Goal: Task Accomplishment & Management: Complete application form

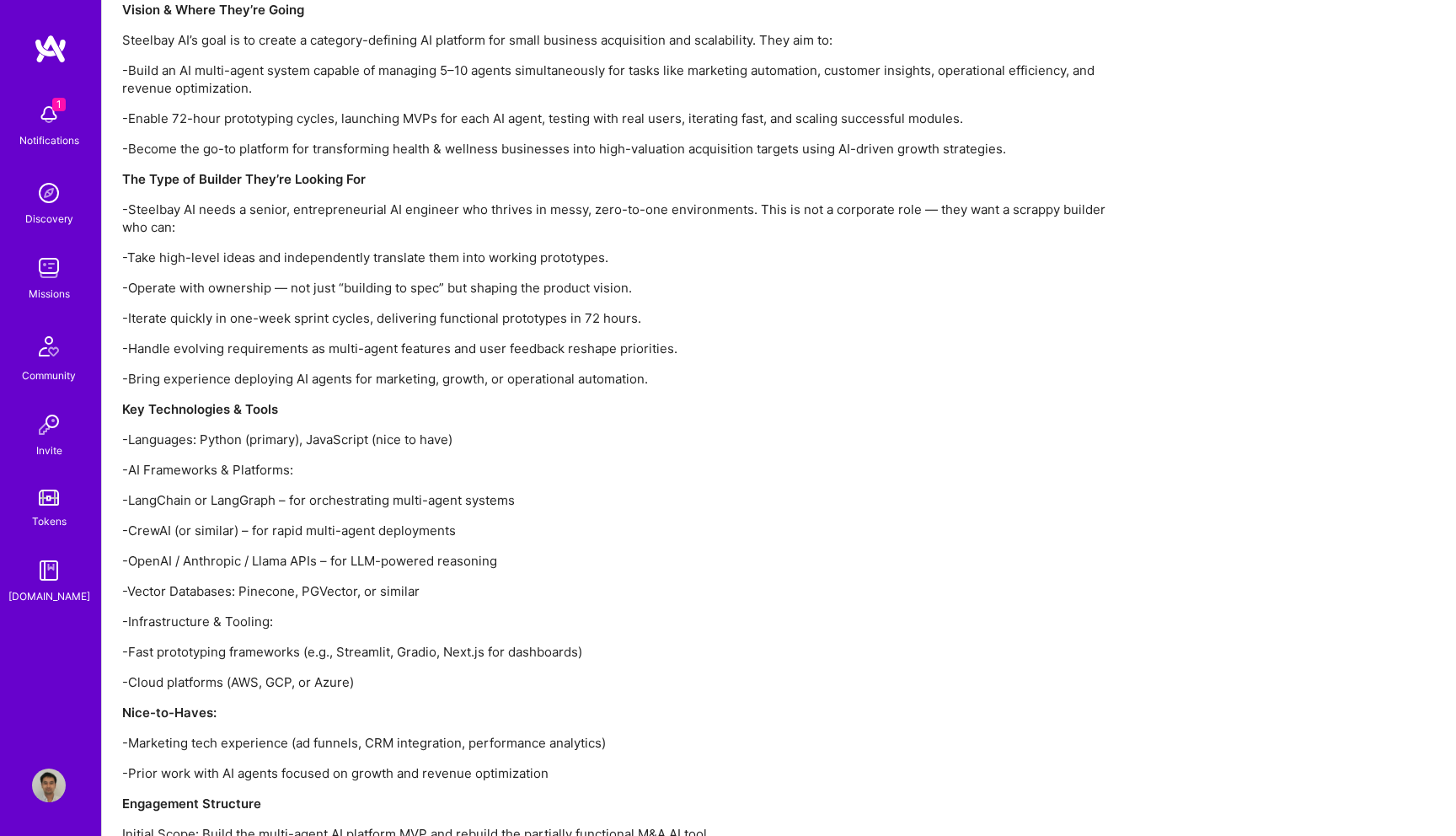
scroll to position [1466, 0]
click at [47, 119] on img at bounding box center [49, 114] width 33 height 33
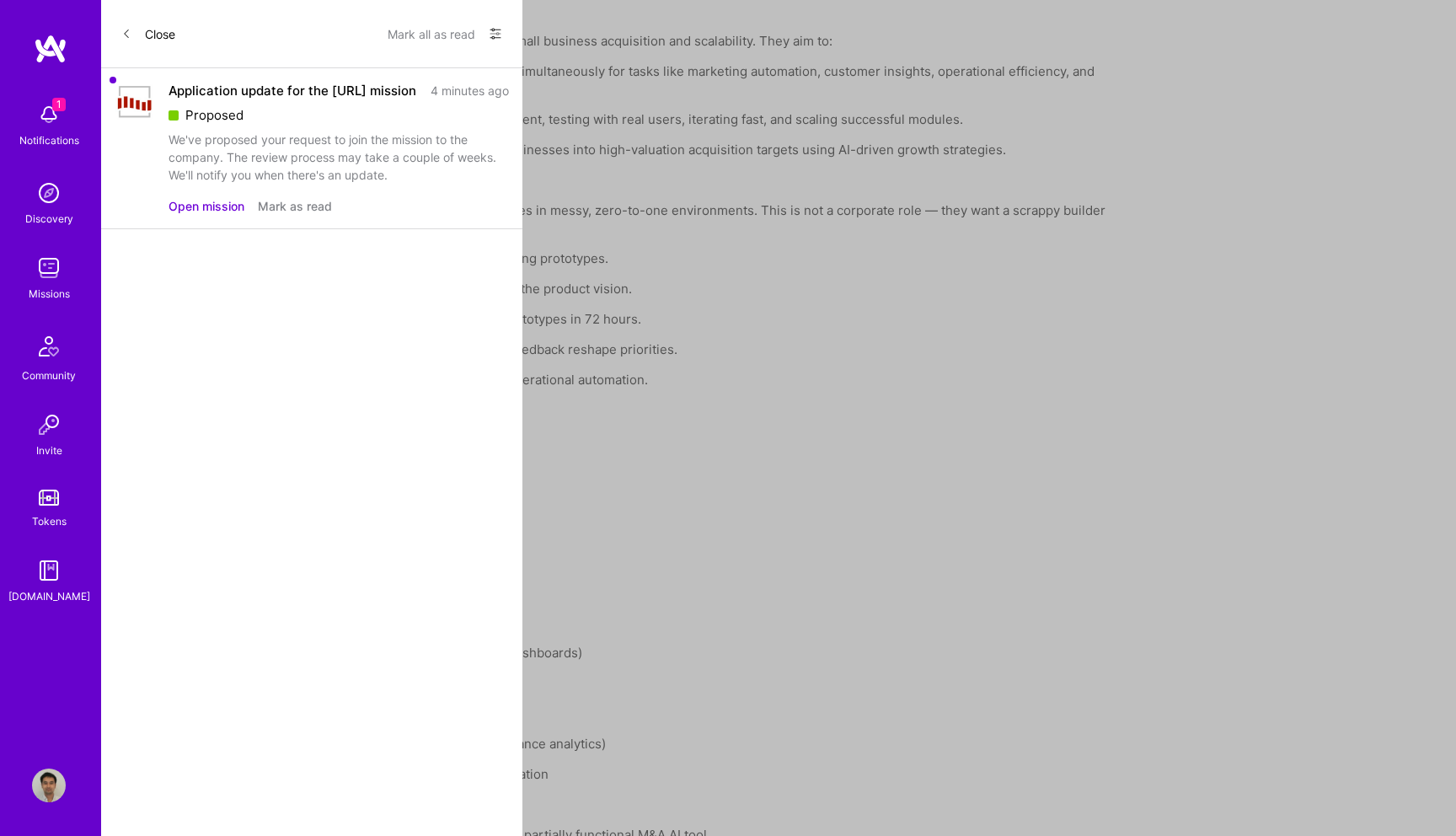
click at [494, 33] on icon at bounding box center [495, 34] width 10 height 3
click at [436, 63] on div "Show all notifications" at bounding box center [393, 69] width 217 height 33
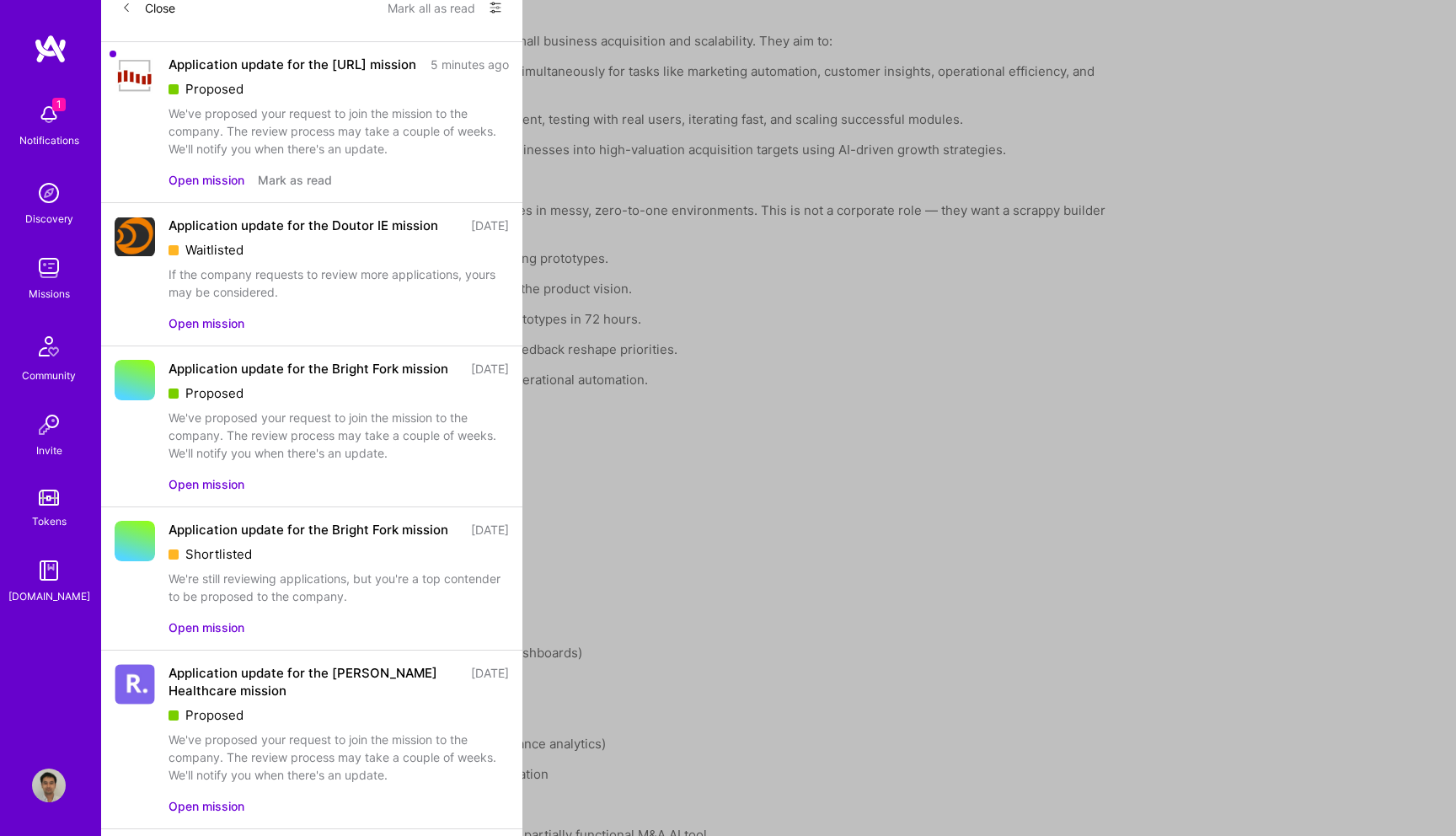
scroll to position [0, 0]
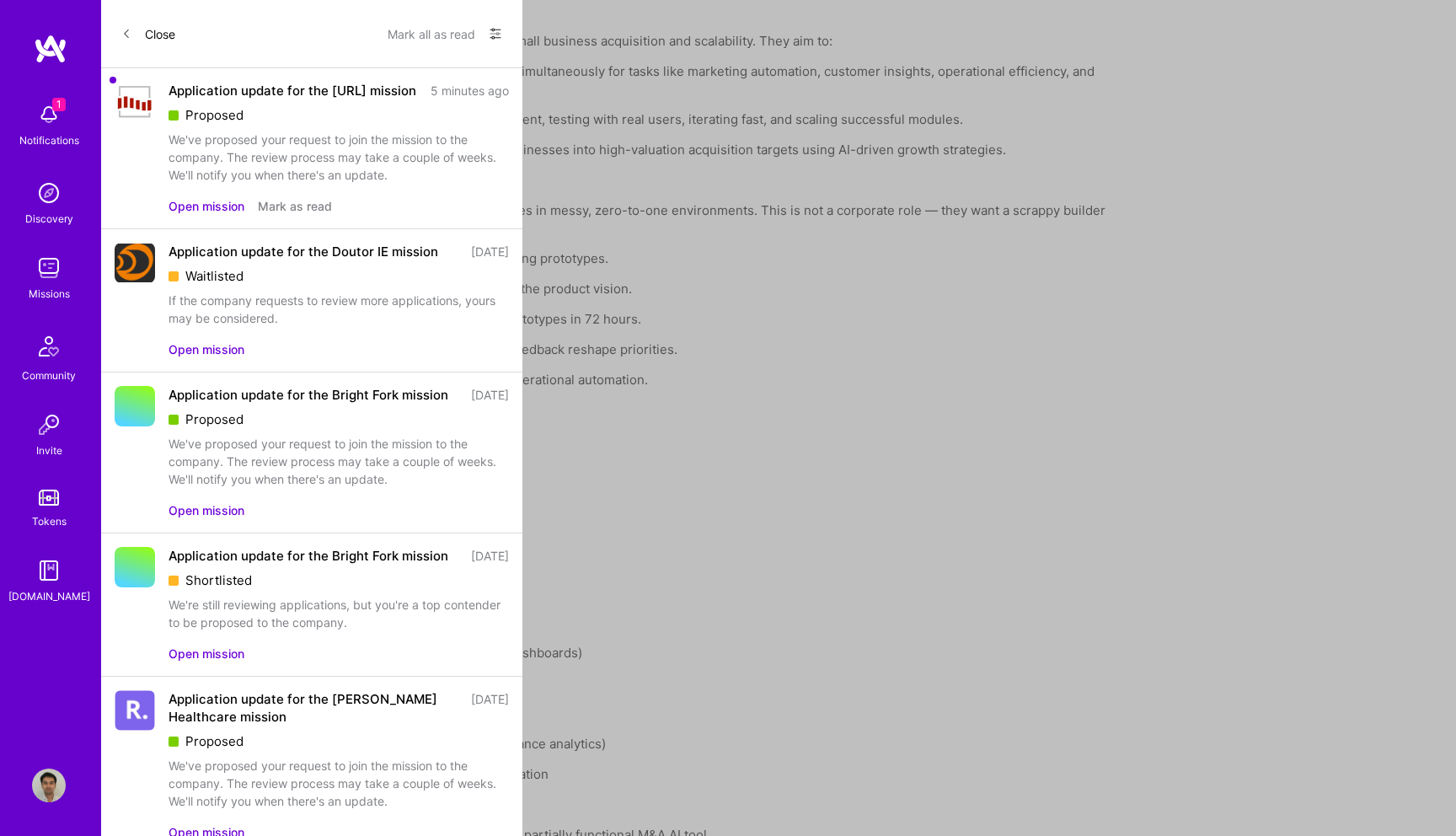
click at [432, 27] on button "Mark all as read" at bounding box center [431, 33] width 88 height 27
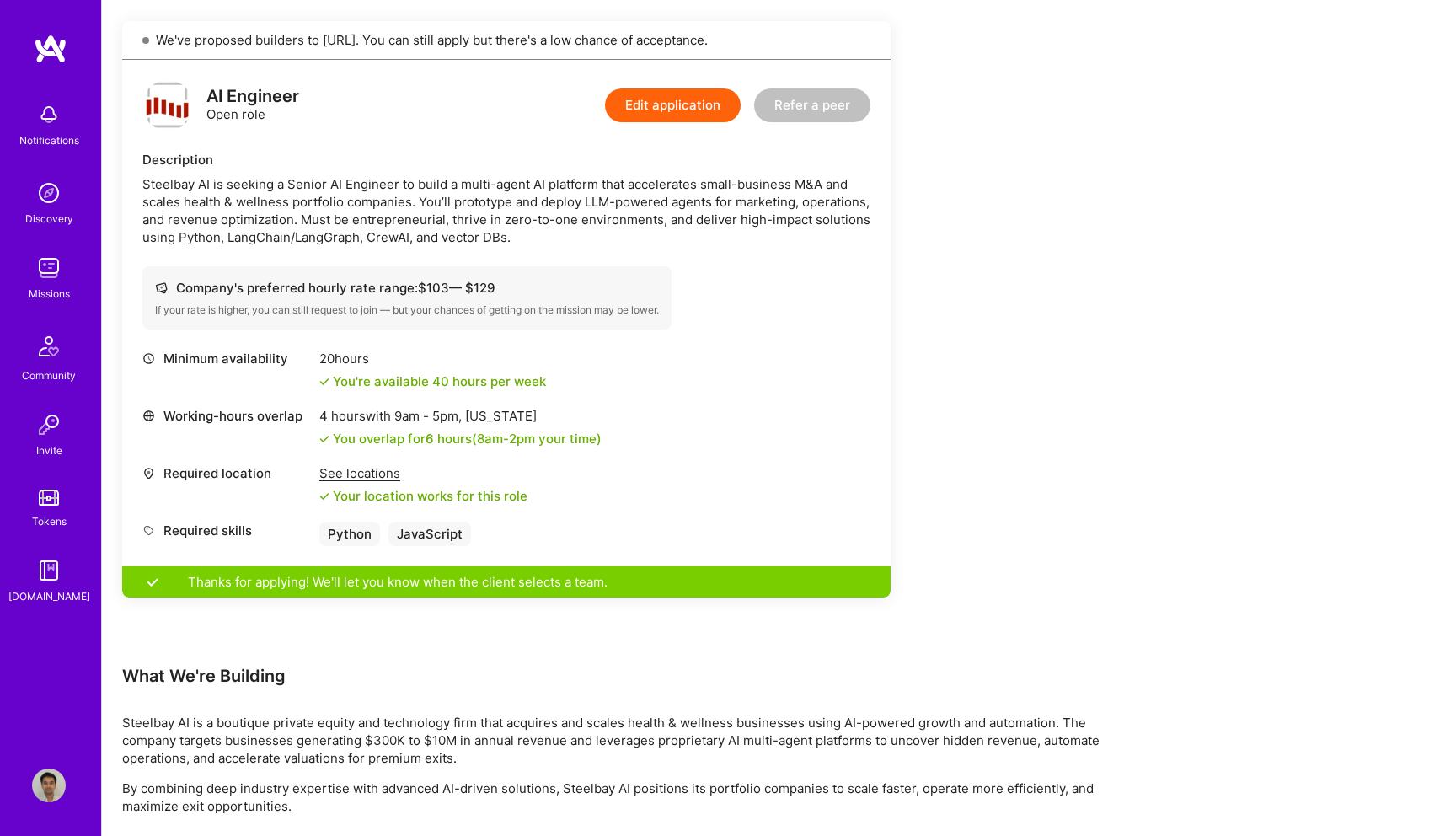
scroll to position [376, 0]
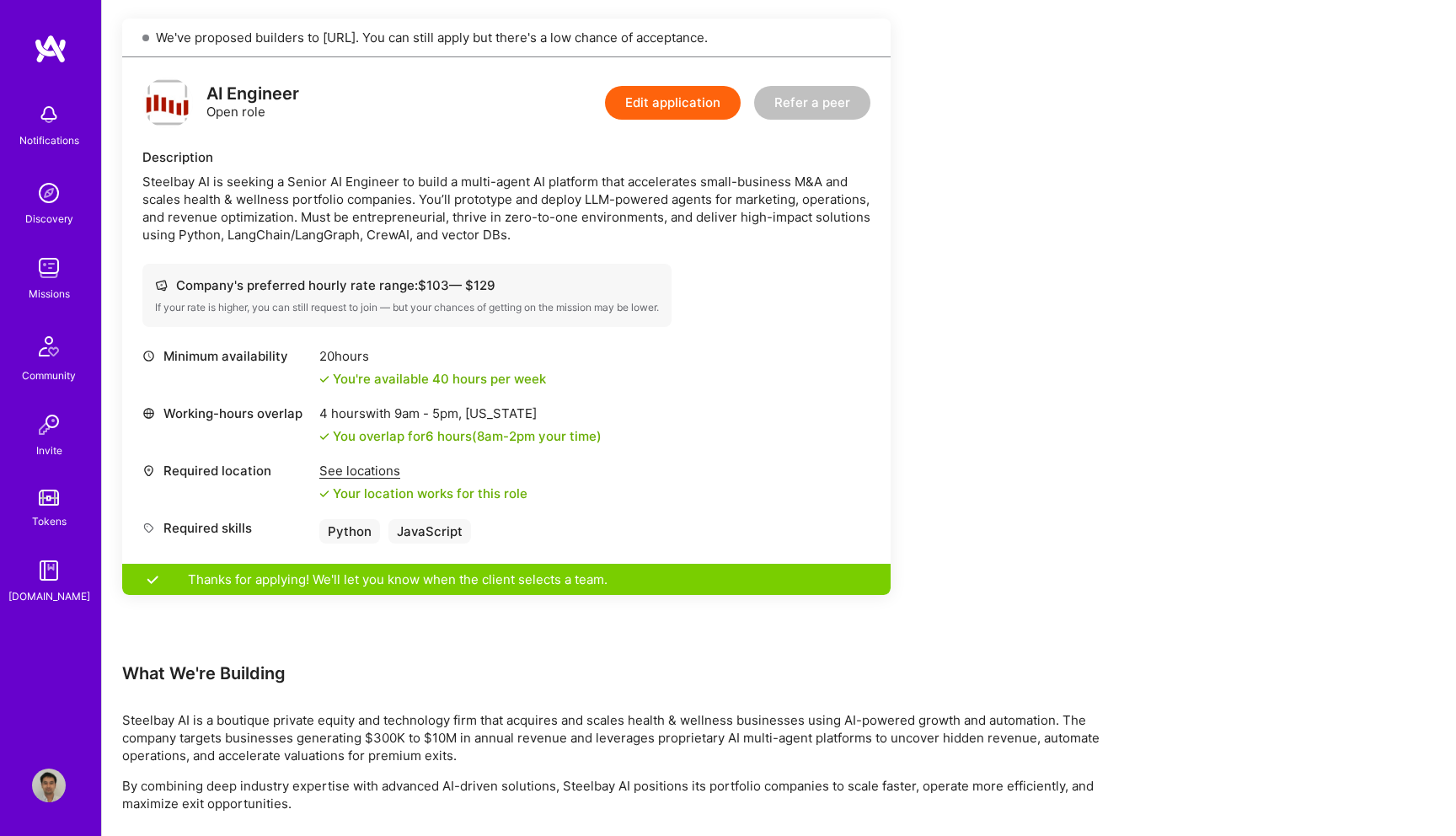
click at [695, 106] on button "Edit application" at bounding box center [672, 102] width 135 height 33
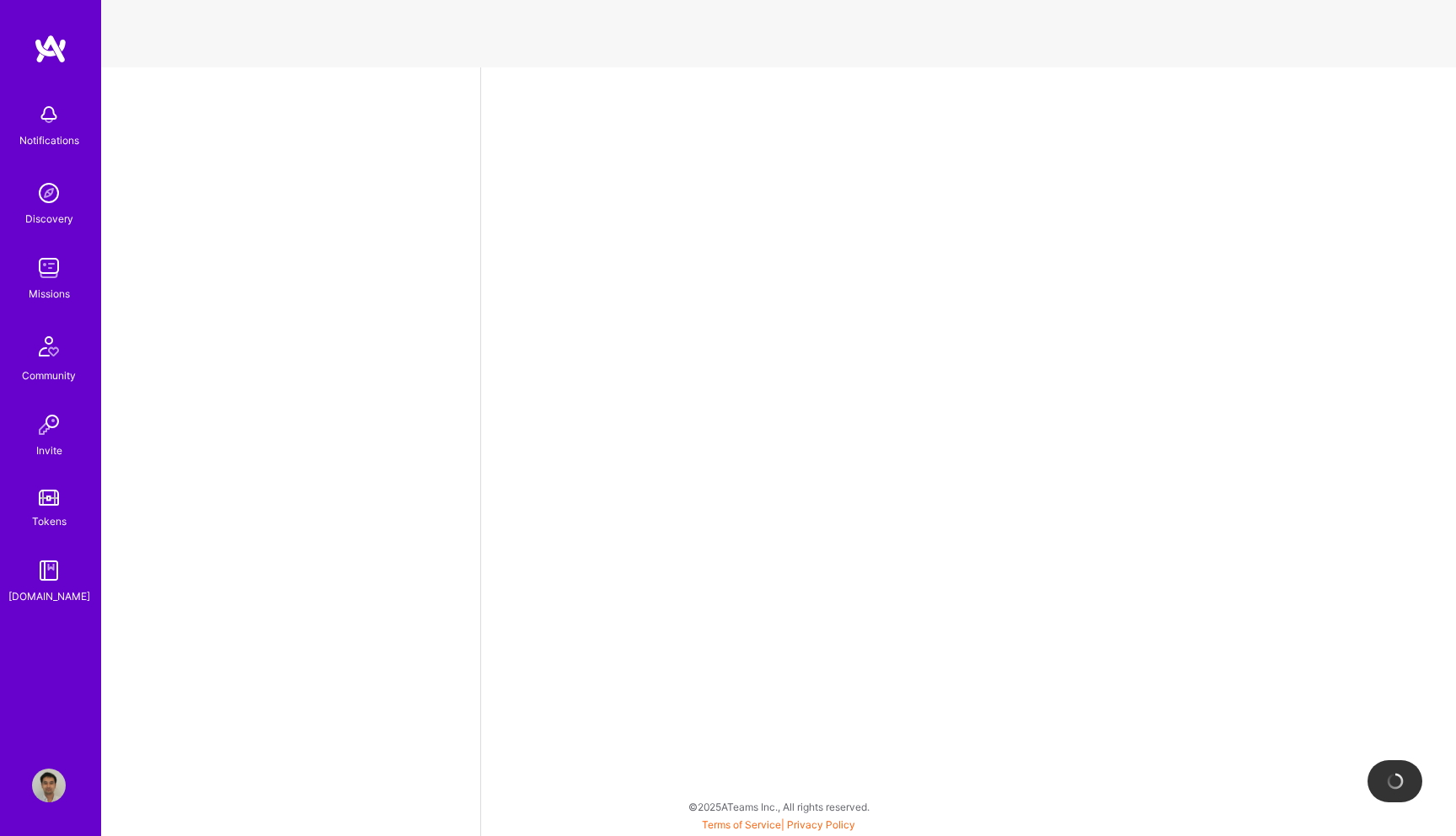
select select "US"
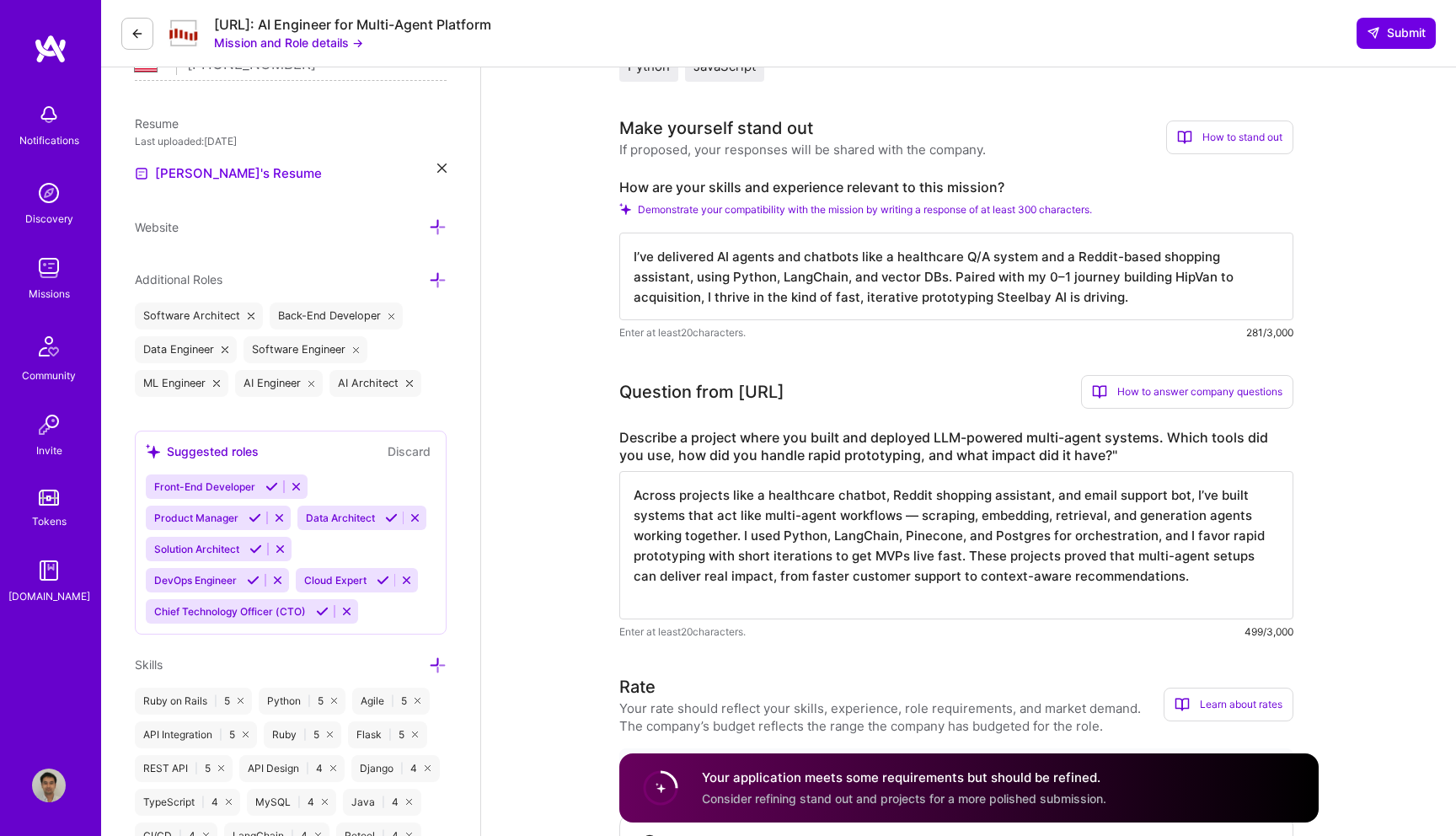
scroll to position [296, 0]
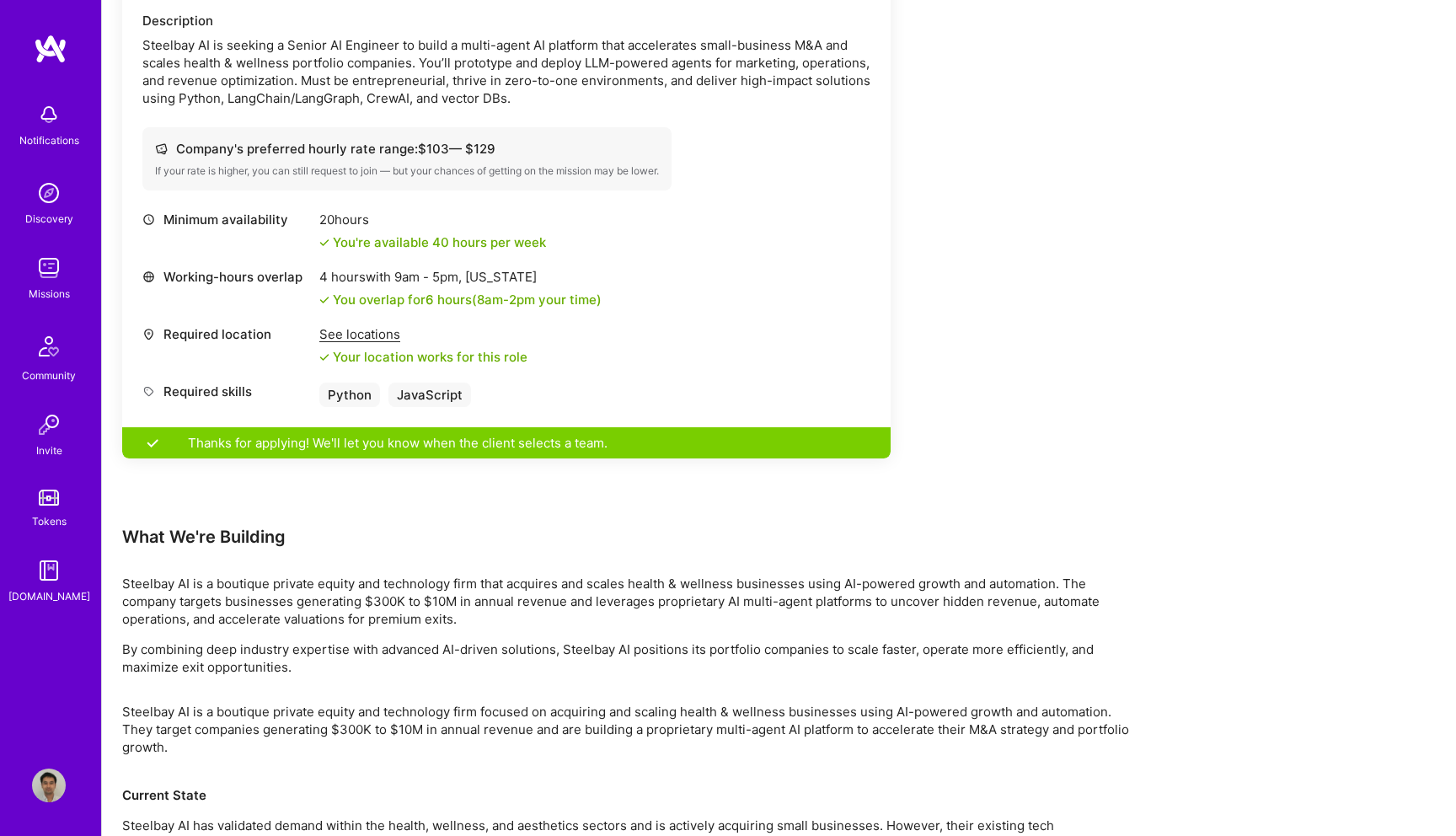
scroll to position [514, 0]
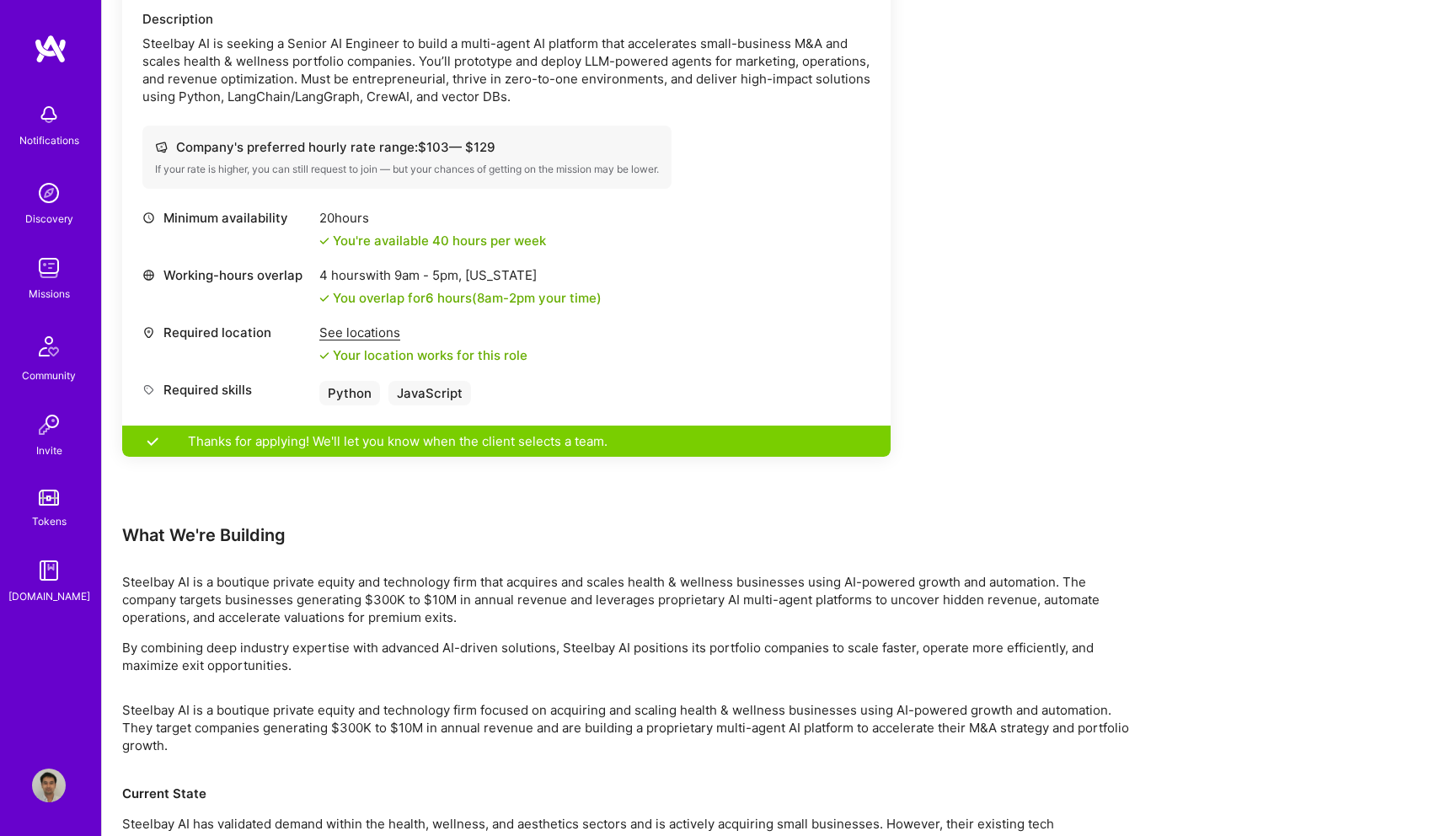
click at [353, 331] on div "See locations" at bounding box center [423, 332] width 209 height 18
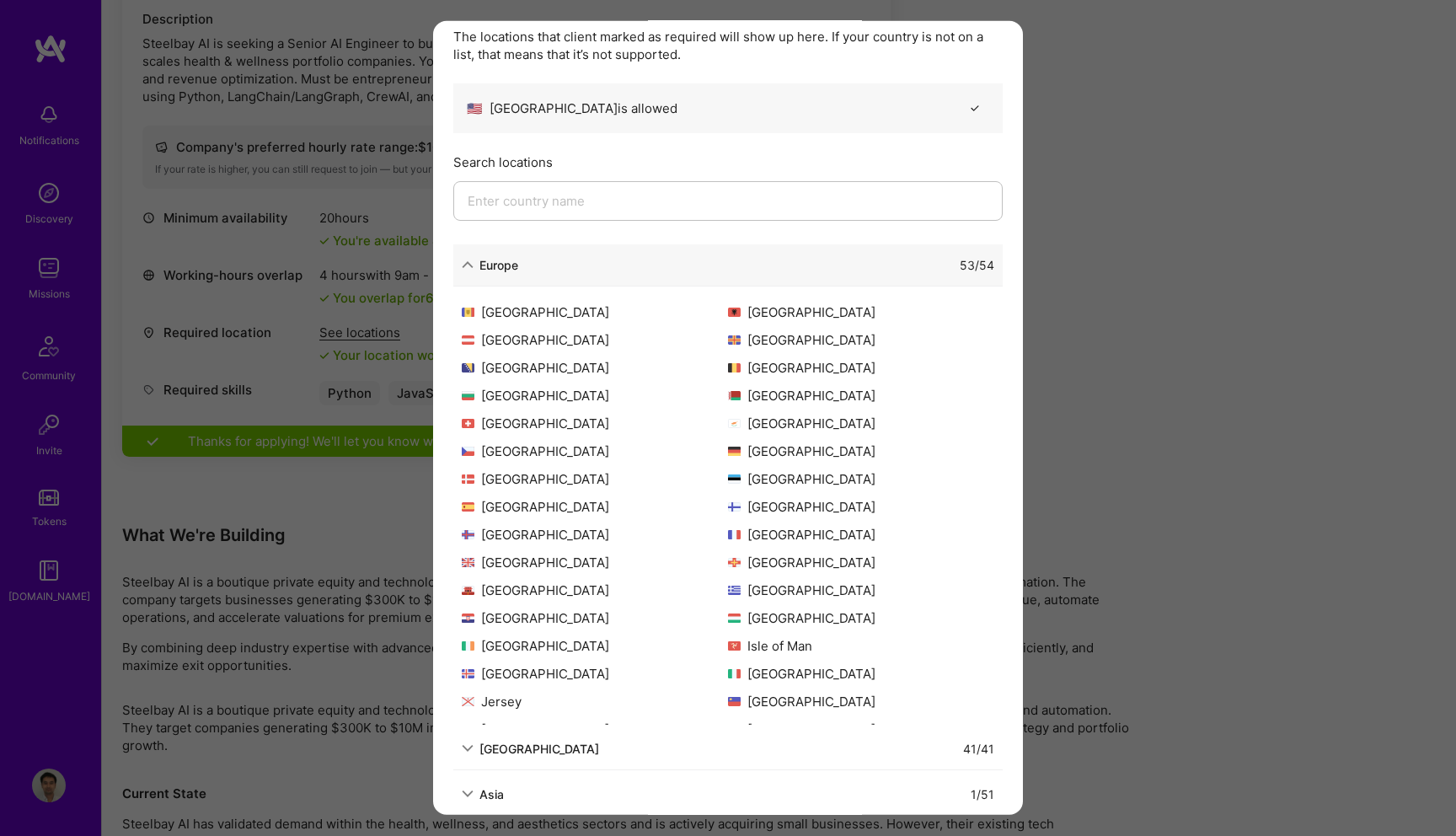
scroll to position [72, 0]
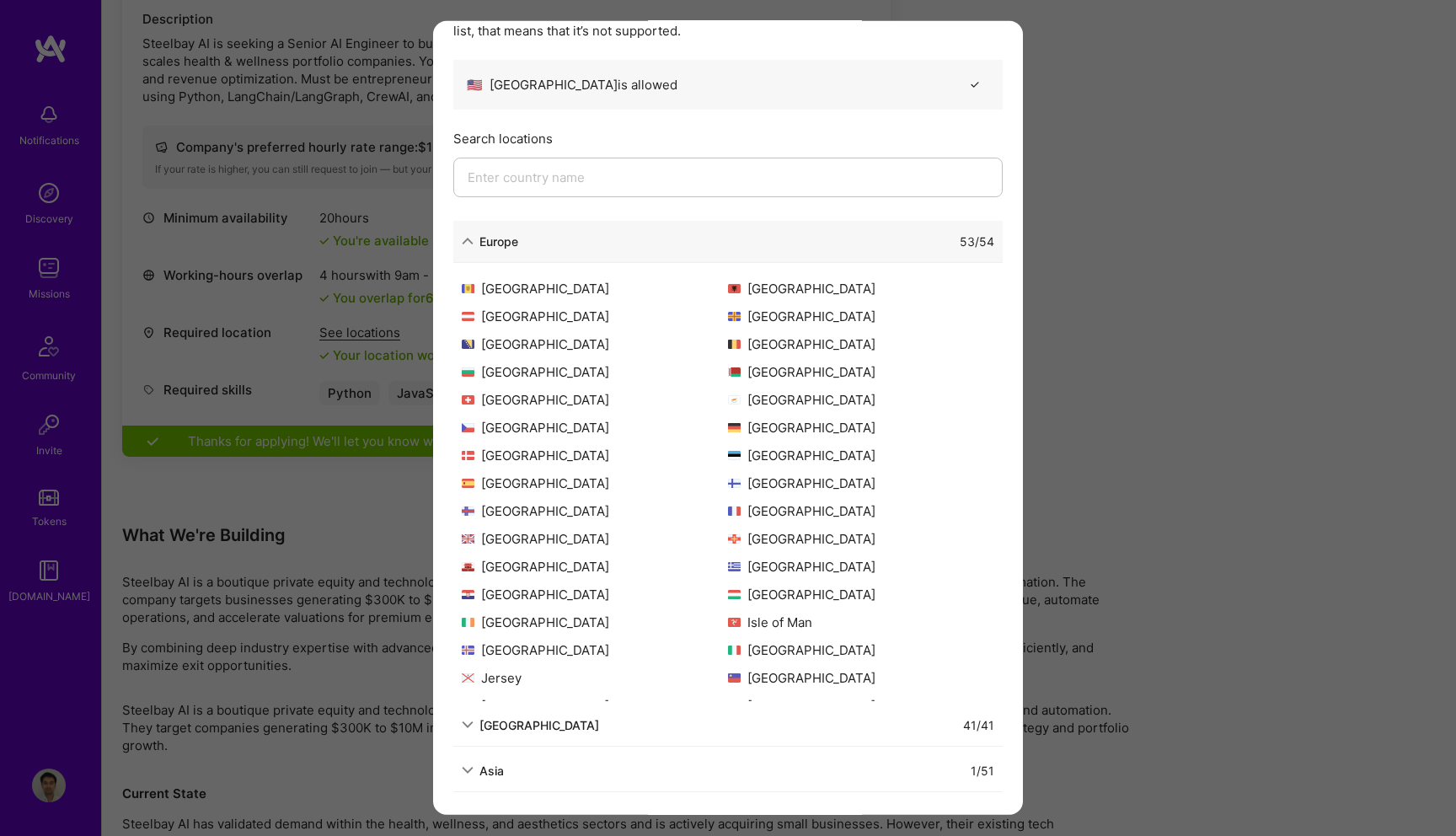
click at [660, 765] on div "1 / 51" at bounding box center [748, 769] width 490 height 18
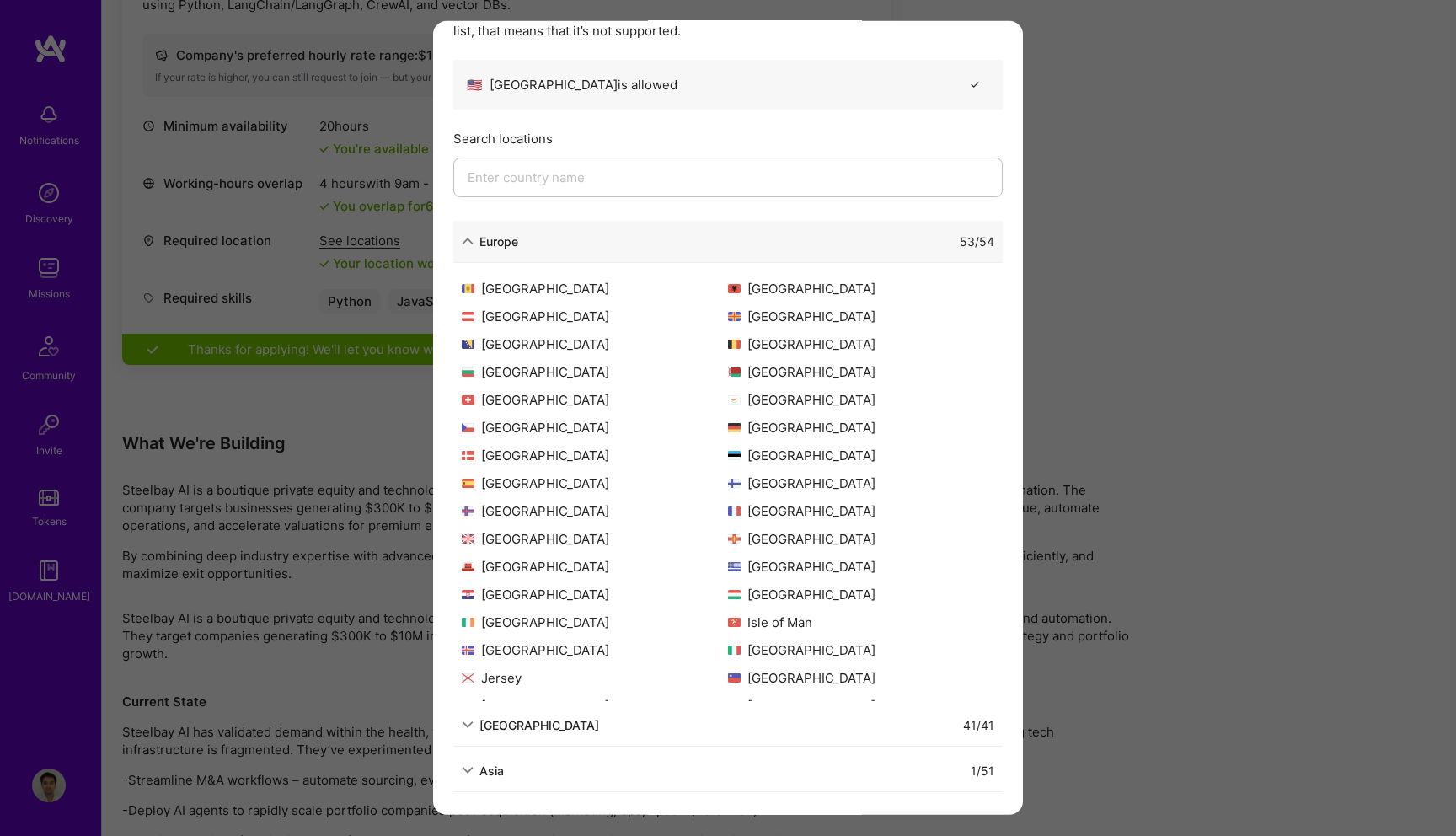
scroll to position [609, 0]
click at [560, 765] on div "1 / 51" at bounding box center [748, 769] width 490 height 18
click at [489, 766] on div "Asia" at bounding box center [491, 769] width 25 height 18
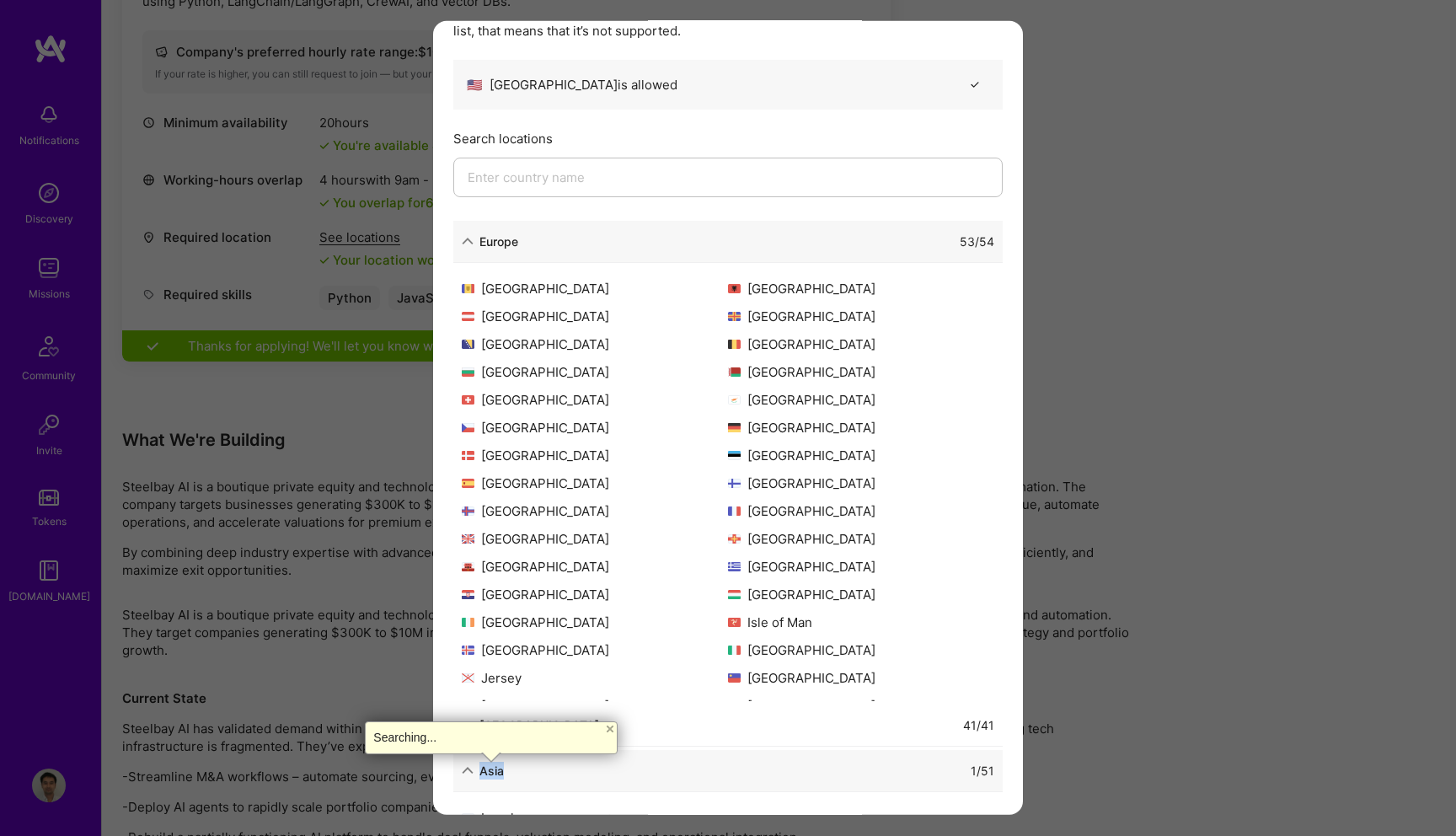
scroll to position [113, 0]
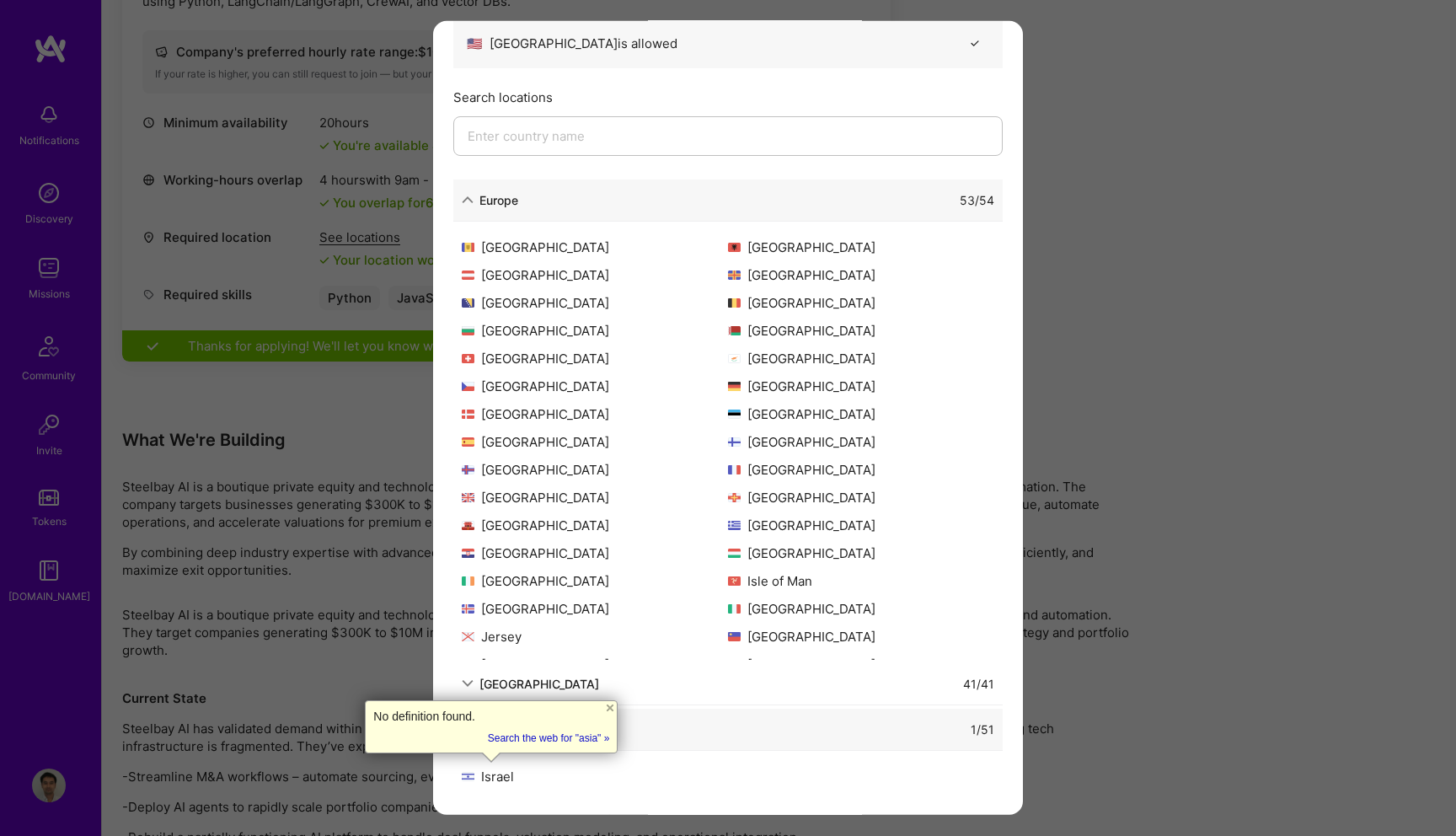
click at [974, 43] on icon "modal" at bounding box center [974, 42] width 12 height 12
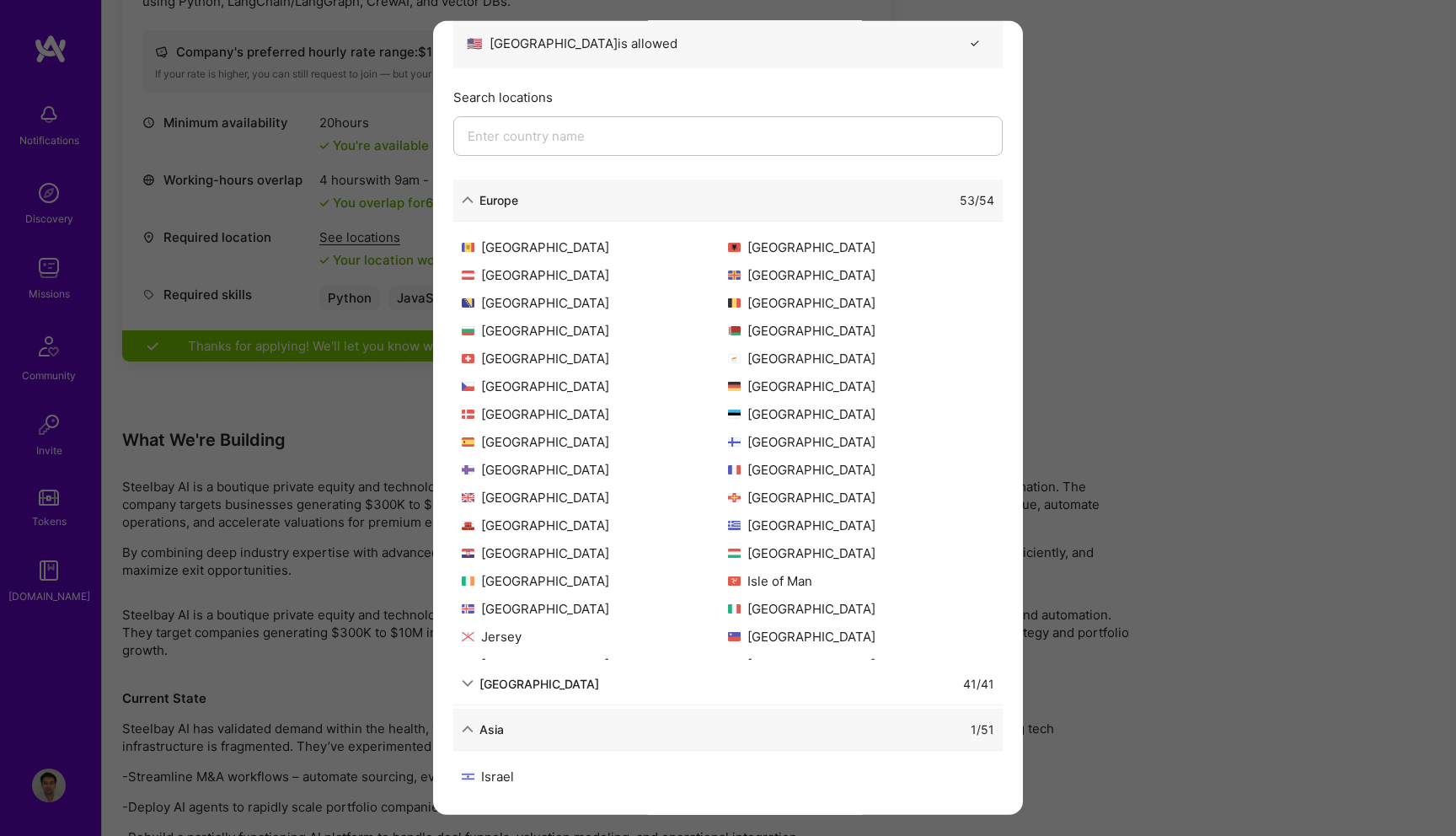
click at [977, 43] on icon "modal" at bounding box center [974, 42] width 12 height 12
click at [1143, 245] on div "Allowed Locations The locations that client marked as required will show up her…" at bounding box center [728, 418] width 1456 height 836
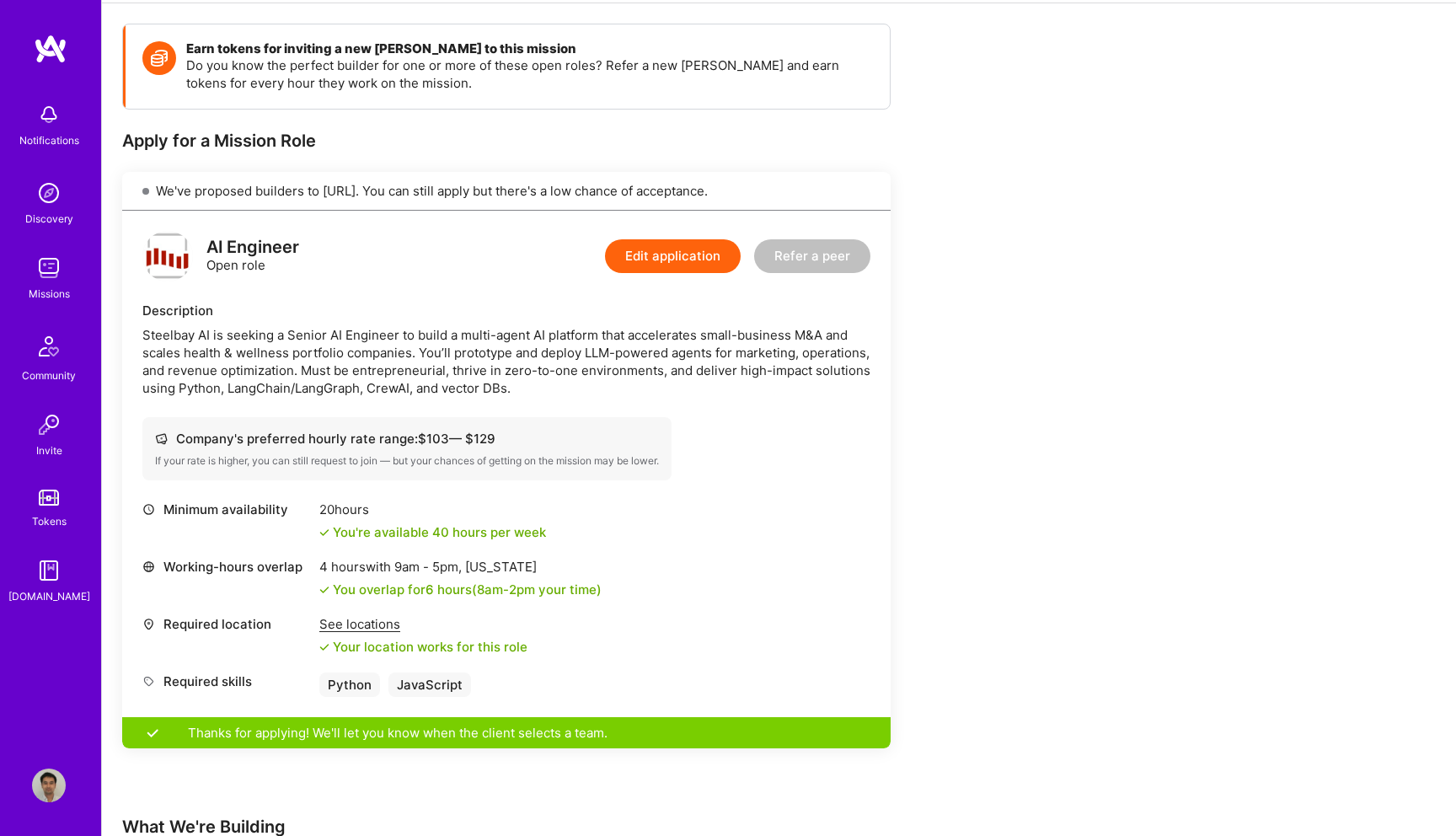
scroll to position [419, 0]
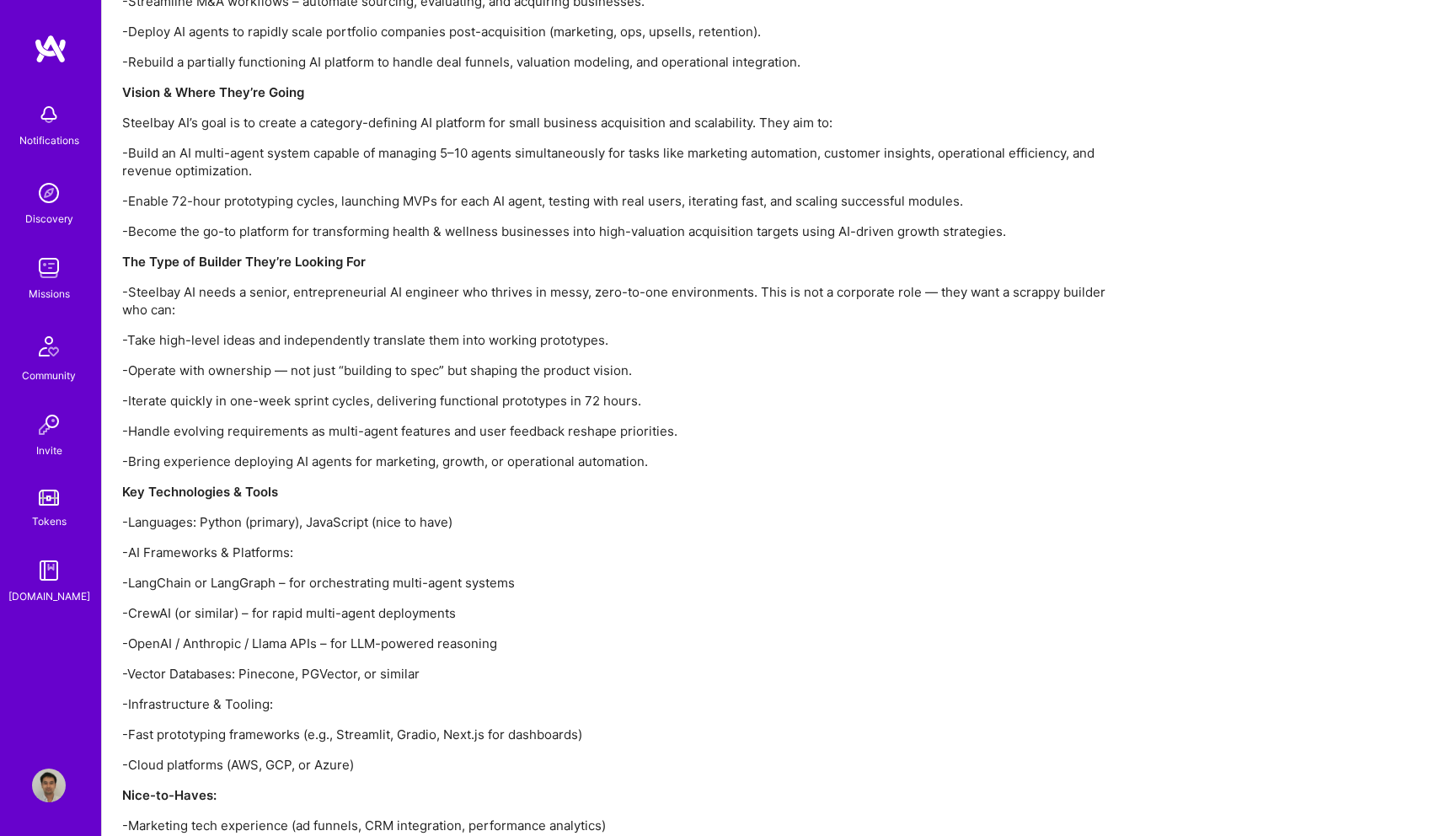
scroll to position [1378, 0]
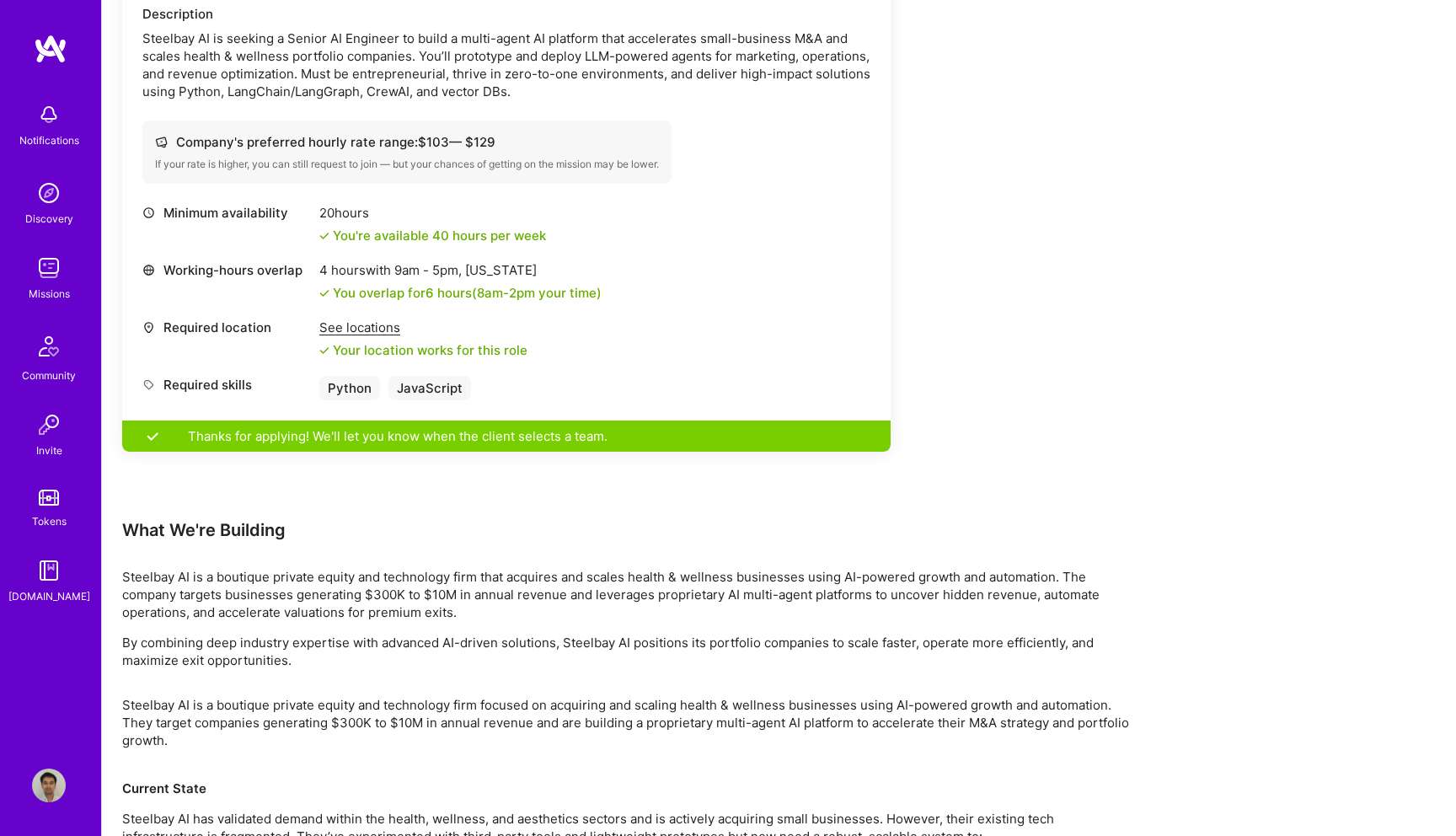
scroll to position [526, 0]
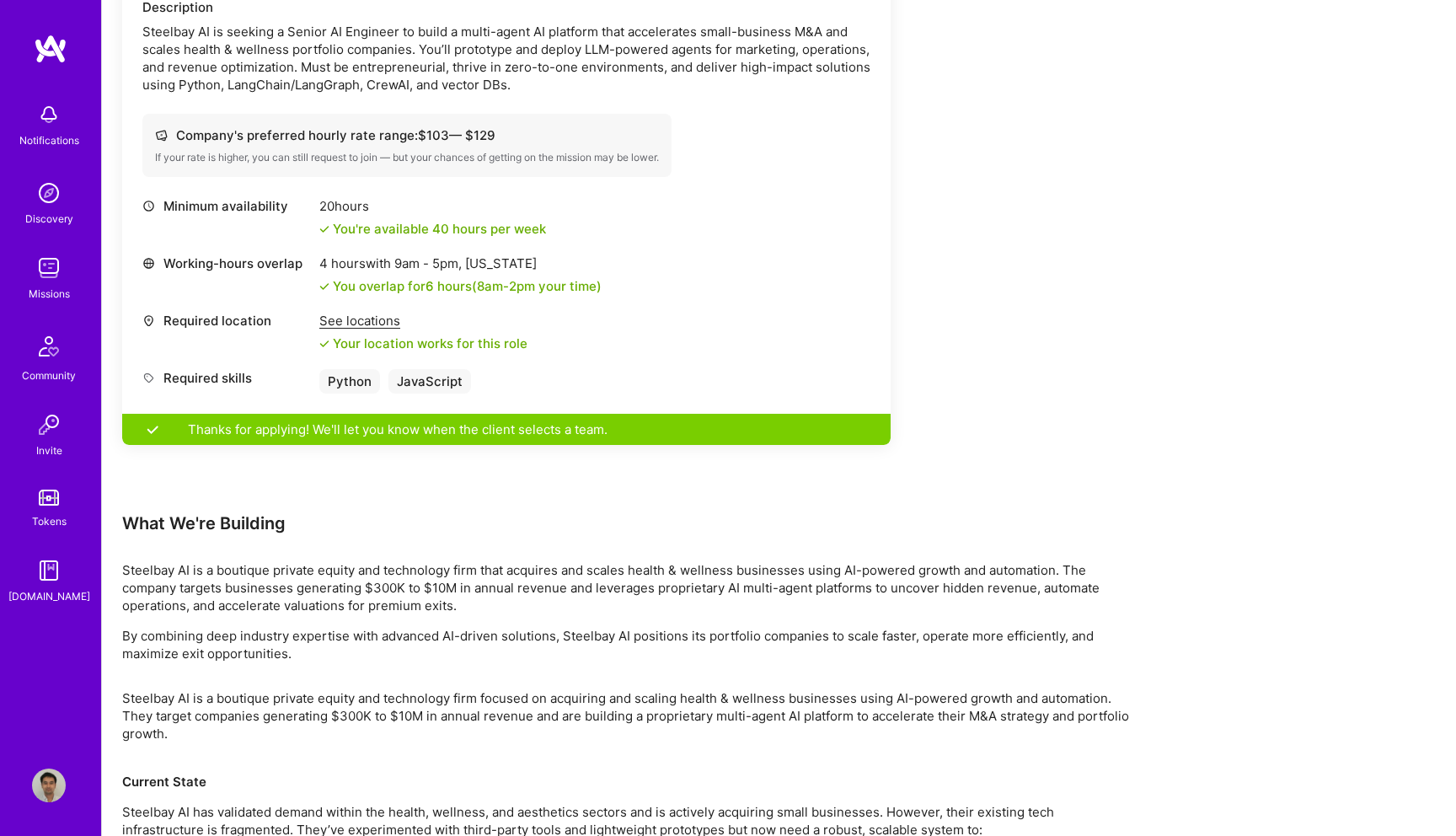
click at [377, 81] on div "Steelbay AI is seeking a Senior AI Engineer to build a multi-agent AI platform …" at bounding box center [507, 58] width 728 height 70
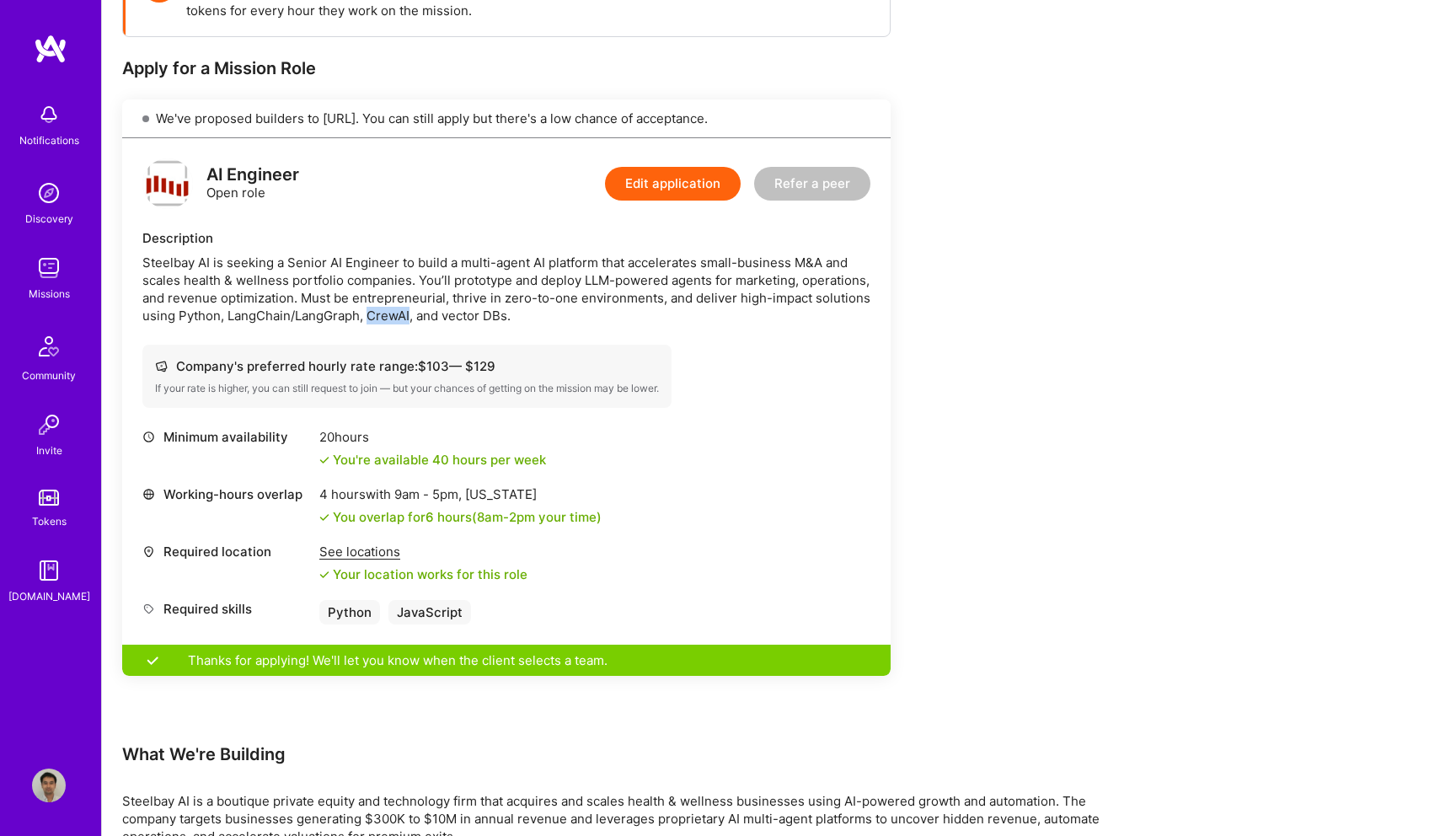
scroll to position [293, 0]
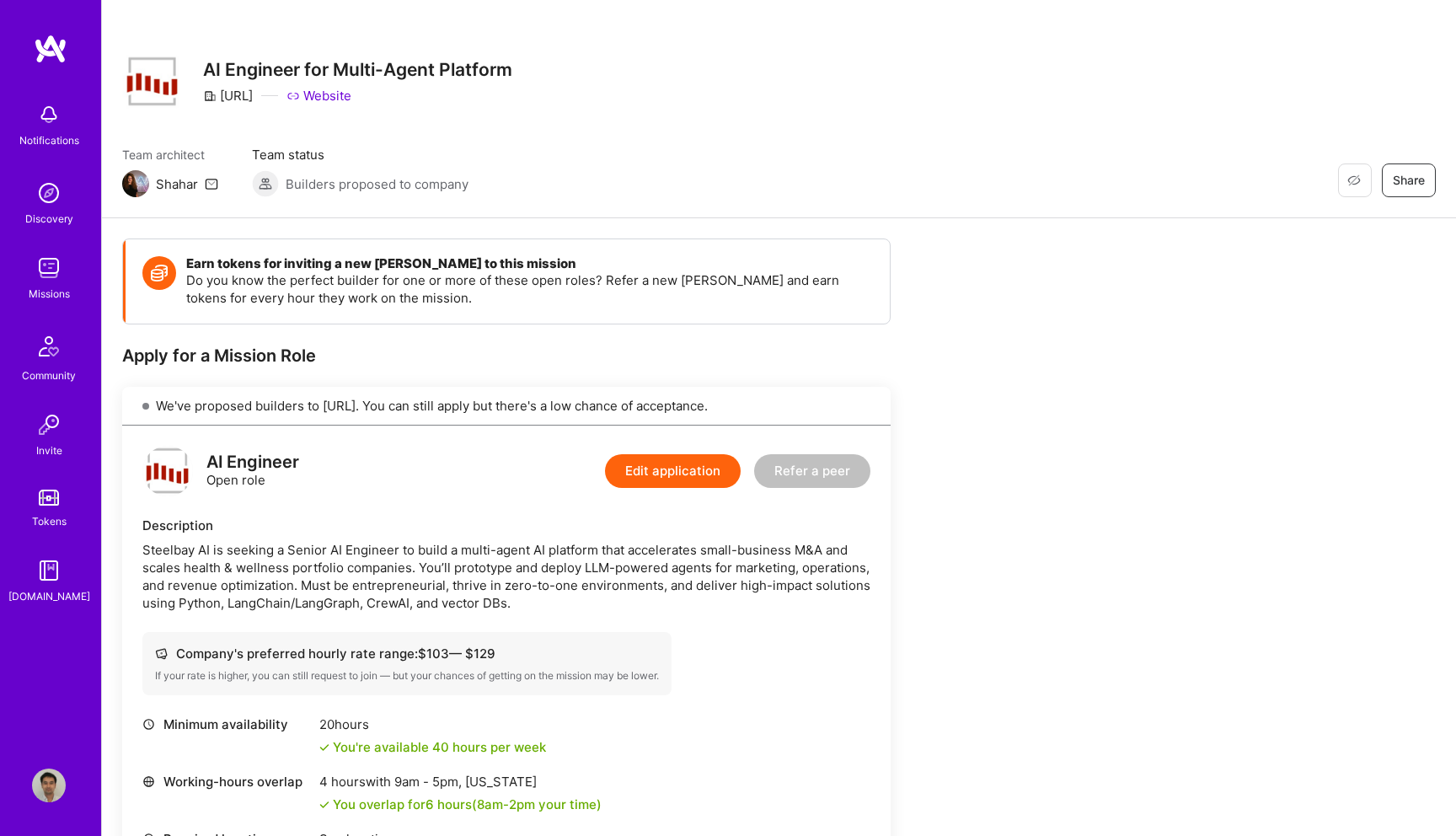
scroll to position [9, 0]
click at [349, 101] on link "Website" at bounding box center [319, 94] width 65 height 18
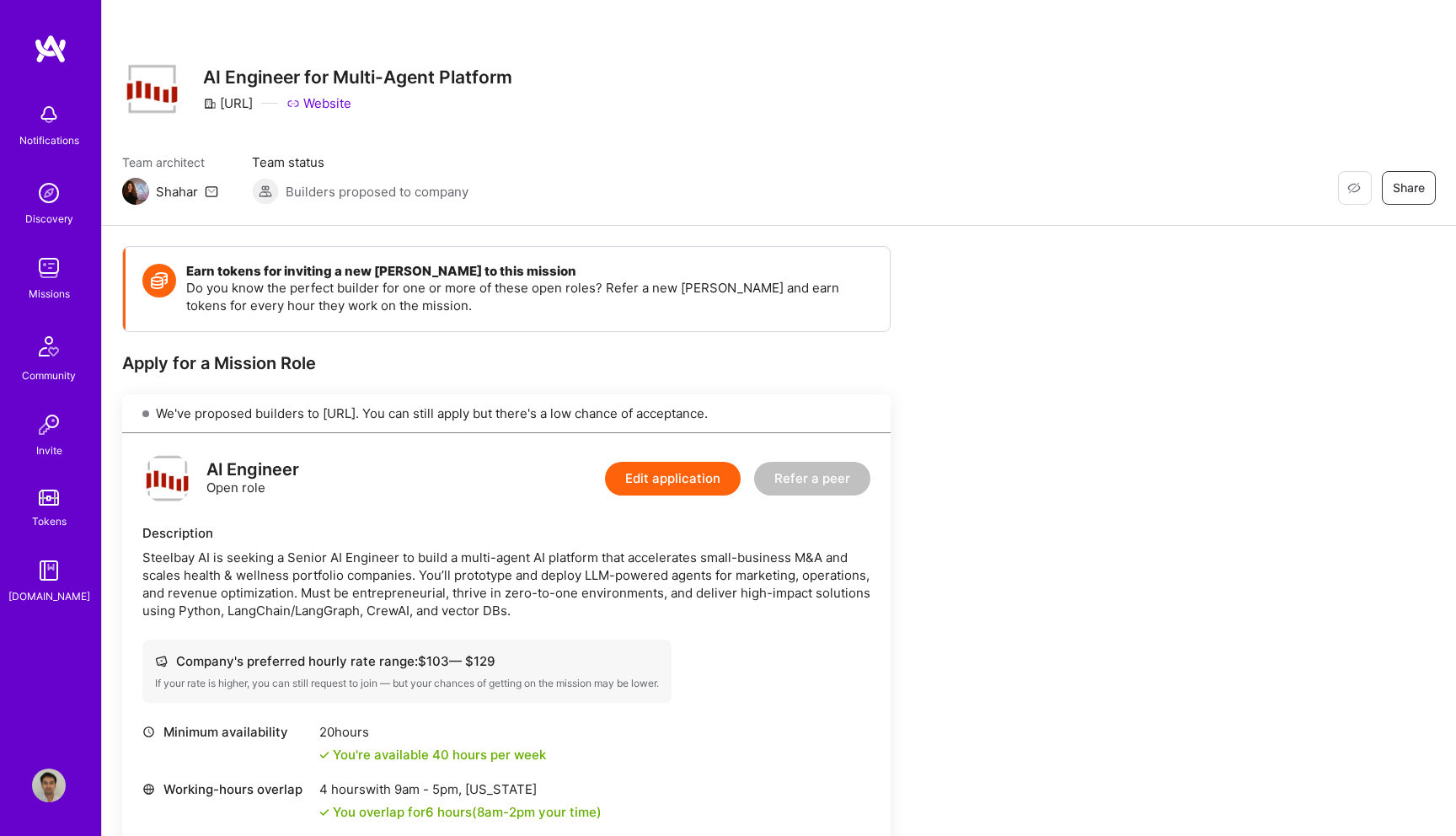
click at [669, 487] on button "Edit application" at bounding box center [672, 478] width 135 height 33
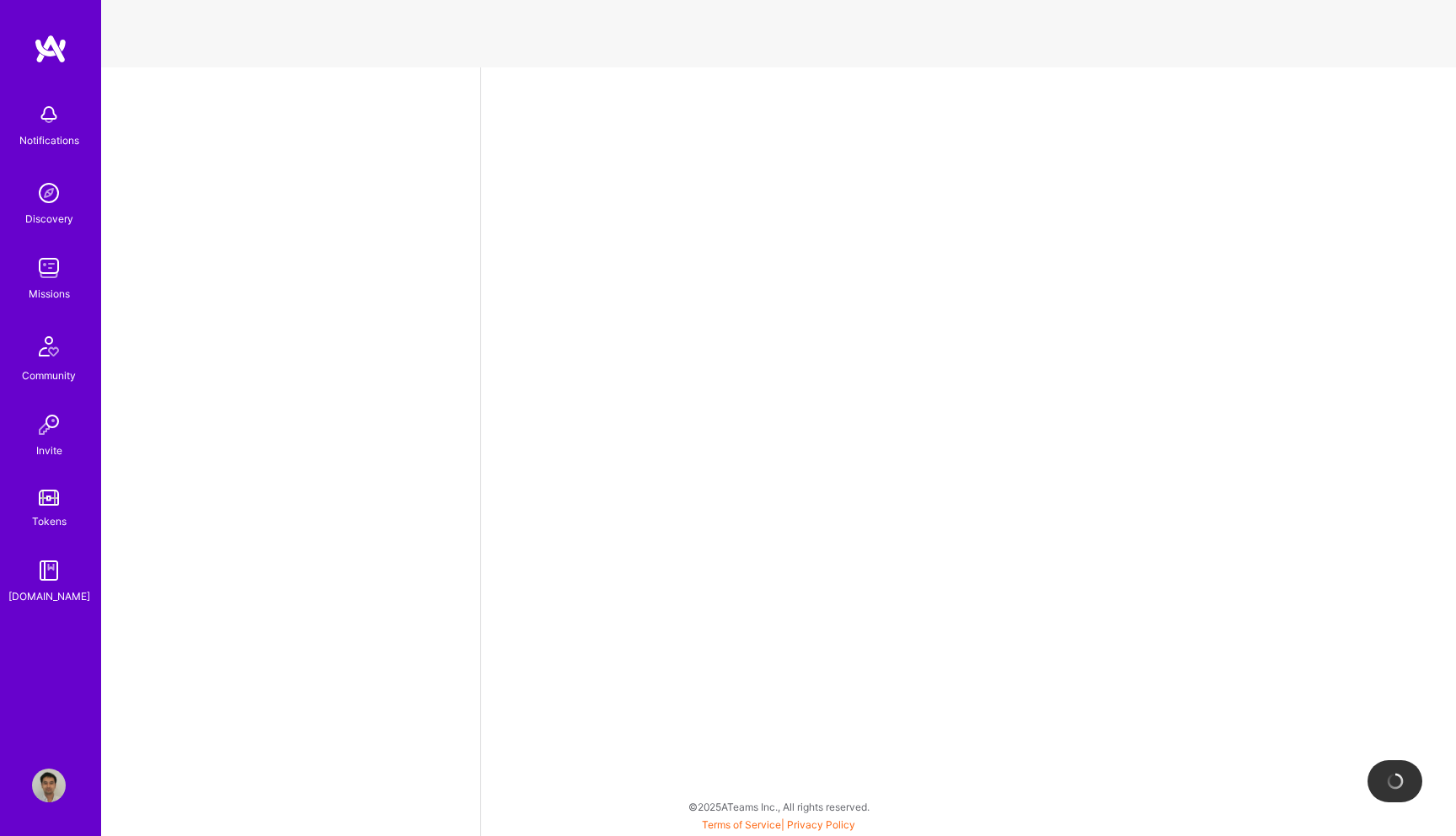
select select "US"
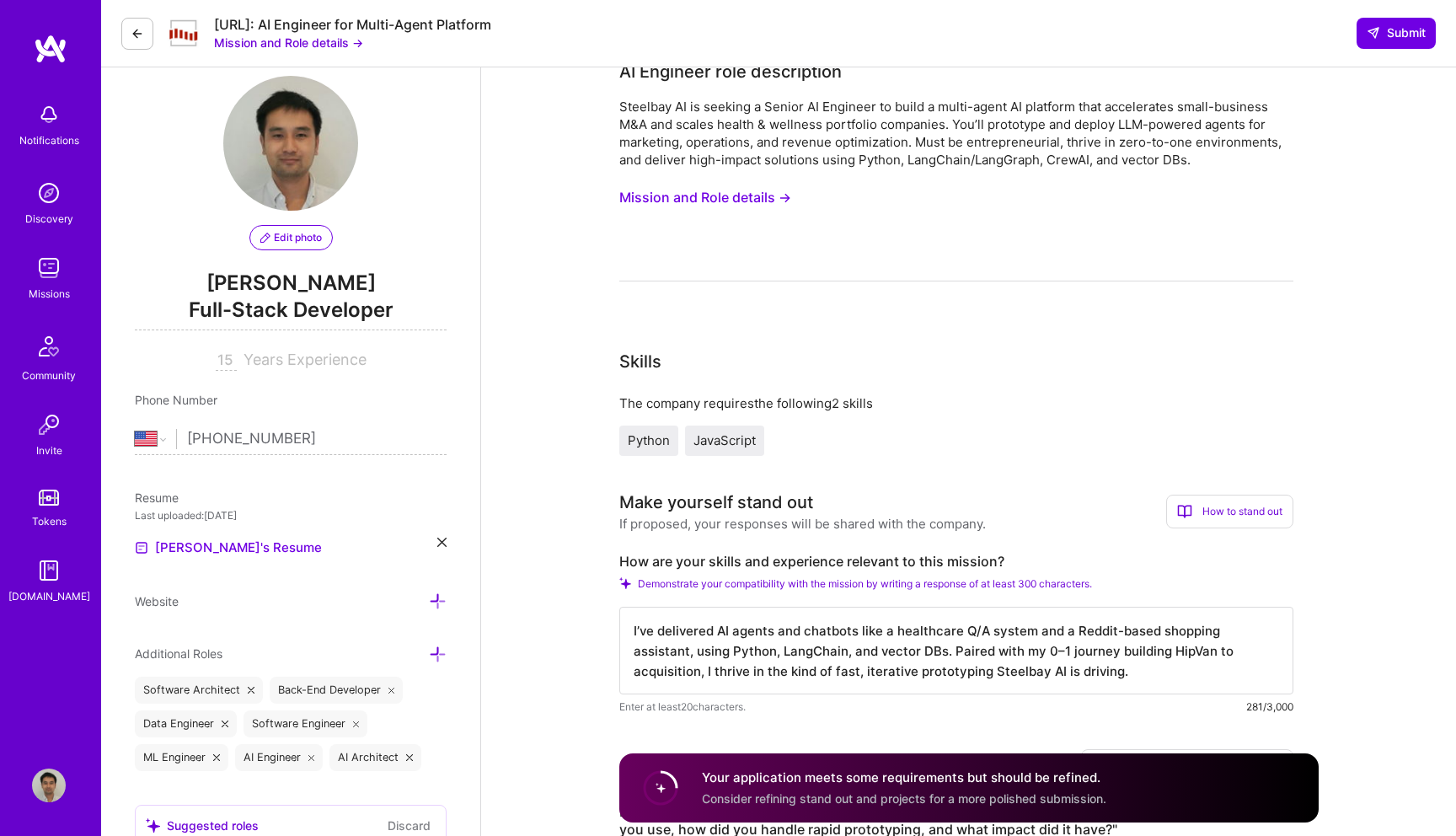
scroll to position [26, 0]
click at [688, 207] on button "Mission and Role details →" at bounding box center [705, 196] width 172 height 31
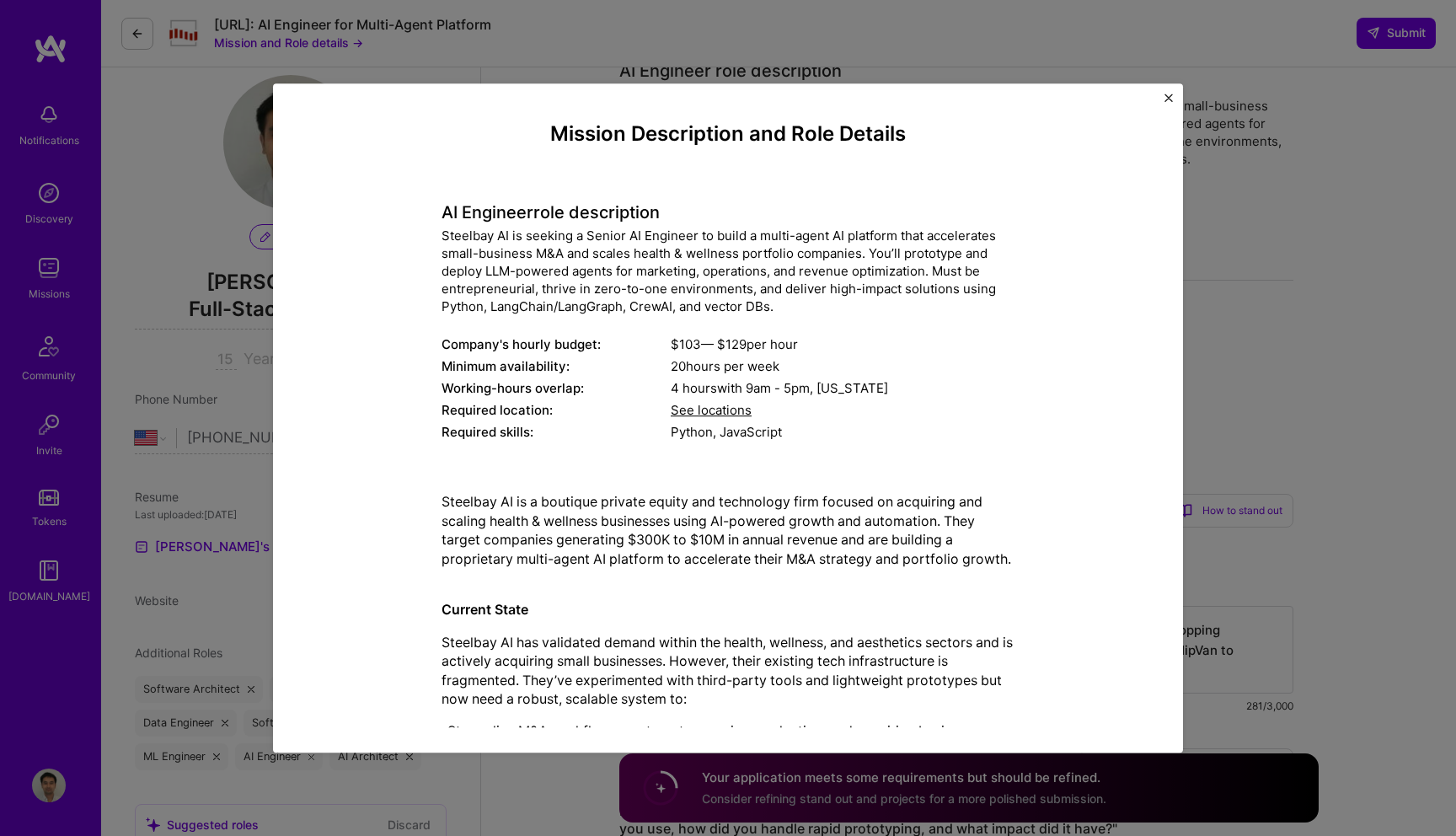
click at [720, 187] on div "AI Engineer role description Steelbay AI is seeking a Senior AI Engineer to bui…" at bounding box center [728, 312] width 573 height 266
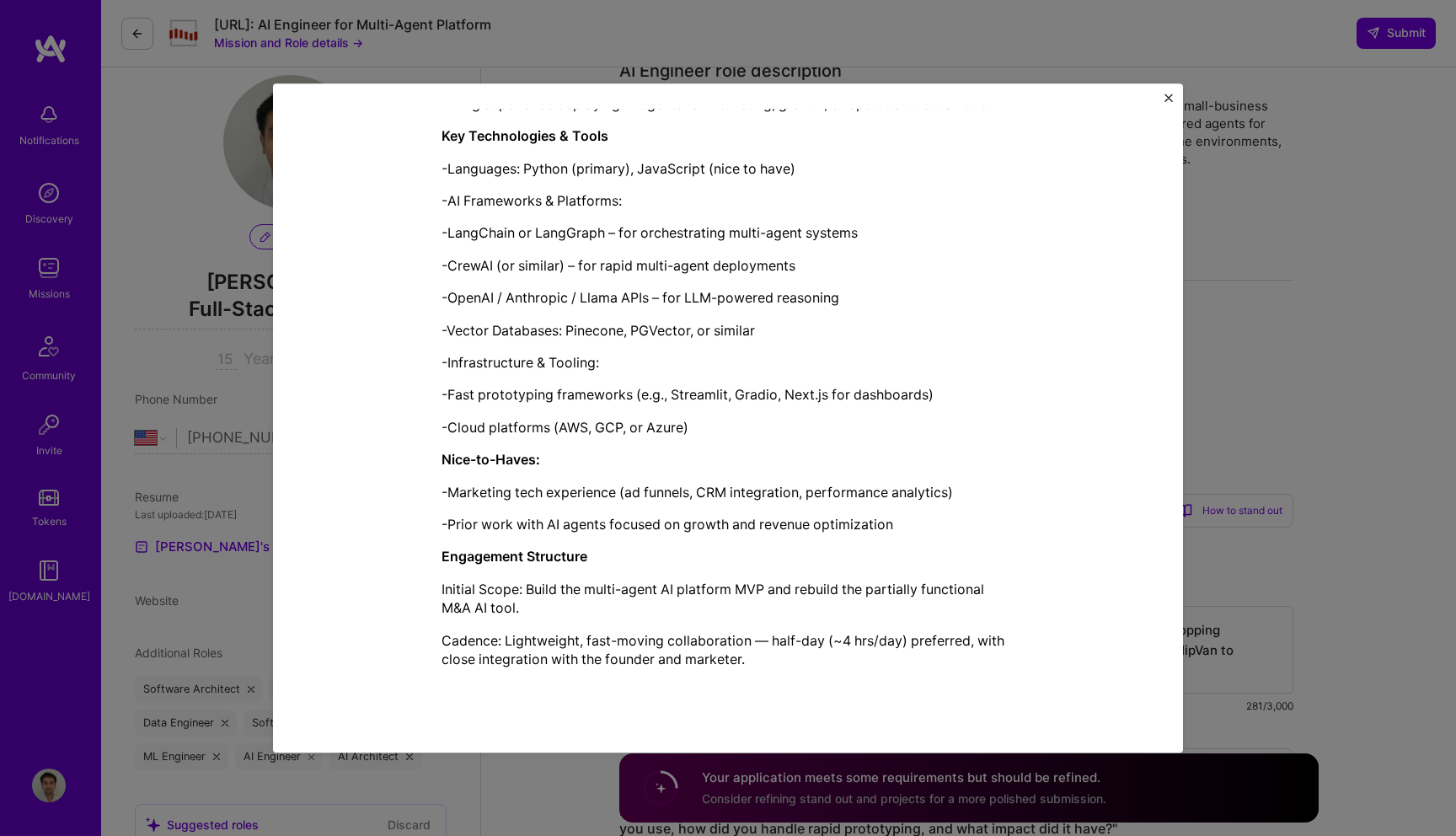
scroll to position [1251, 0]
click at [195, 516] on div "Mission Description and Role Details AI Engineer role description Steelbay AI i…" at bounding box center [728, 418] width 1456 height 836
